Goal: Find specific page/section: Find specific page/section

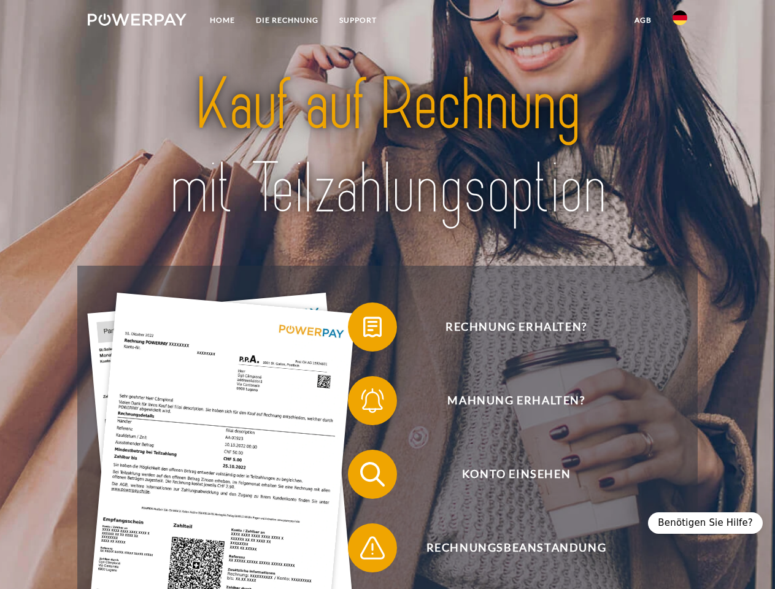
click at [137, 21] on img at bounding box center [137, 20] width 99 height 12
click at [680, 21] on img at bounding box center [680, 17] width 15 height 15
click at [643, 20] on link "agb" at bounding box center [643, 20] width 38 height 22
click at [363, 330] on span at bounding box center [353, 326] width 61 height 61
click at [363, 403] on span at bounding box center [353, 400] width 61 height 61
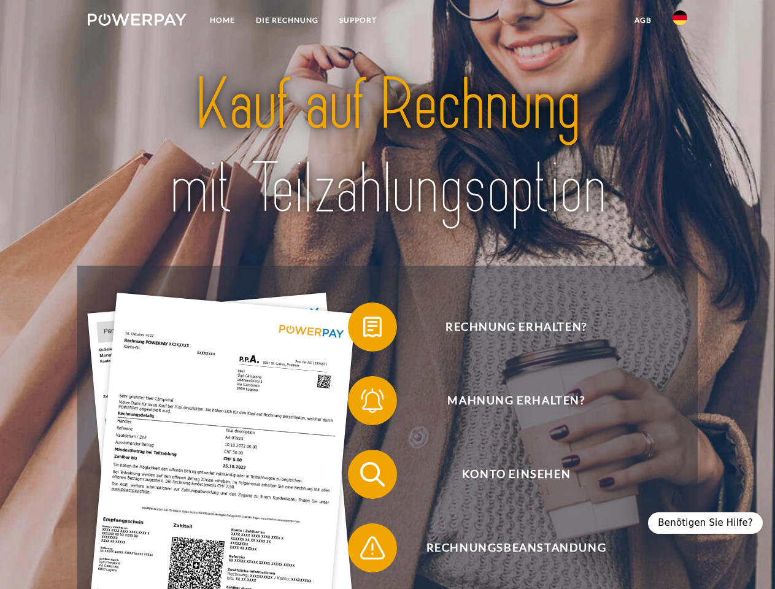
click at [363, 477] on span at bounding box center [353, 474] width 61 height 61
click at [363, 551] on span at bounding box center [353, 547] width 61 height 61
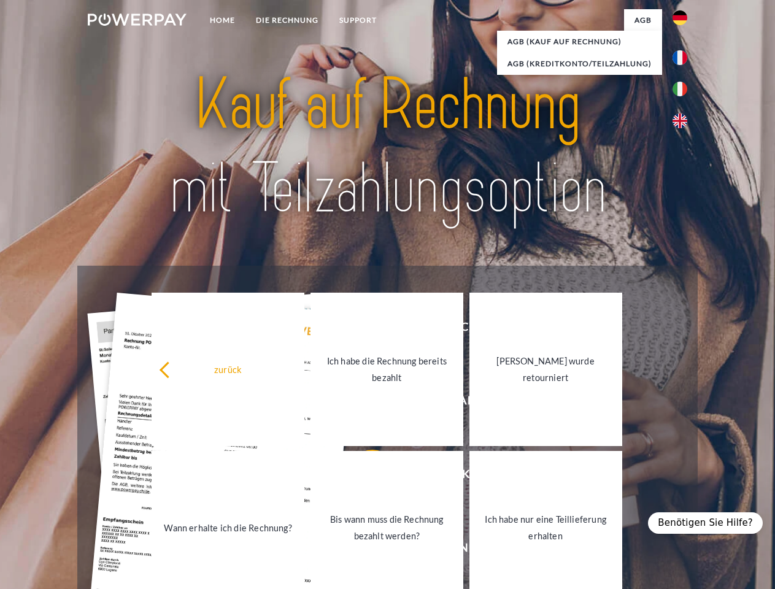
click at [711, 523] on div "Benötigen Sie Hilfe?" at bounding box center [705, 522] width 115 height 21
